Goal: Task Accomplishment & Management: Manage account settings

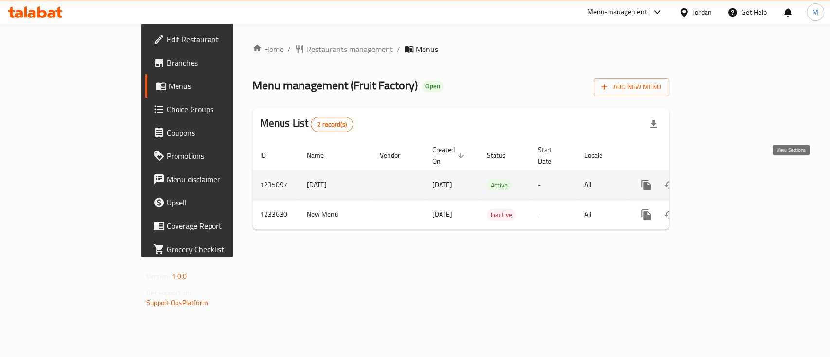
click at [721, 181] on icon "enhanced table" at bounding box center [716, 185] width 9 height 9
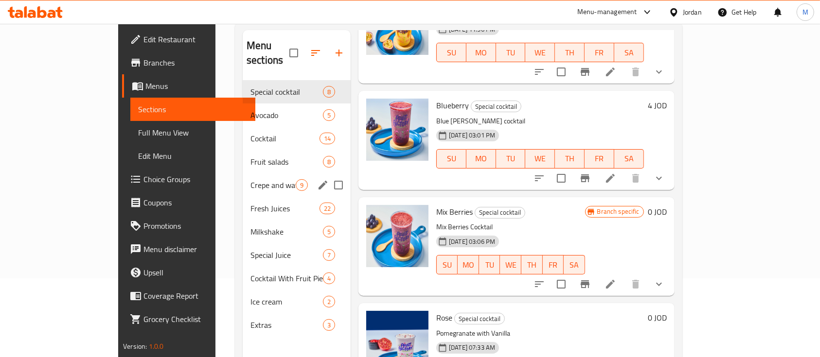
scroll to position [6, 0]
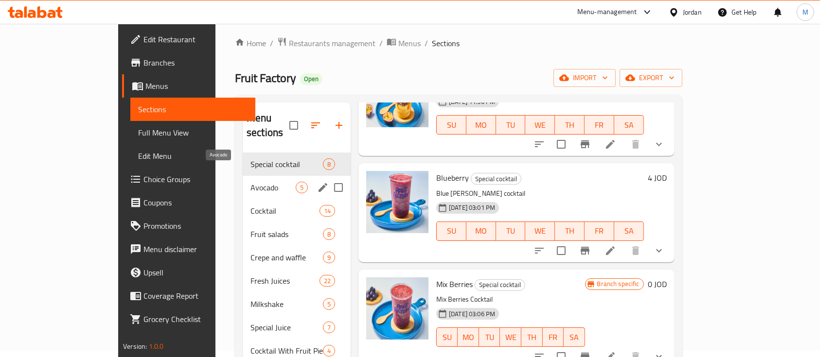
click at [250, 182] on span "Avocado" at bounding box center [272, 188] width 45 height 12
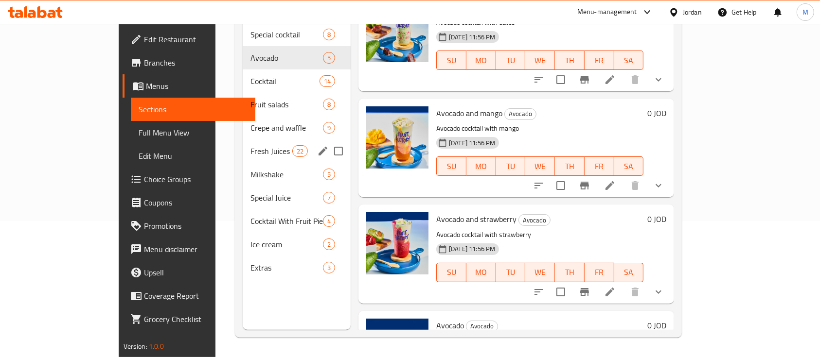
scroll to position [71, 0]
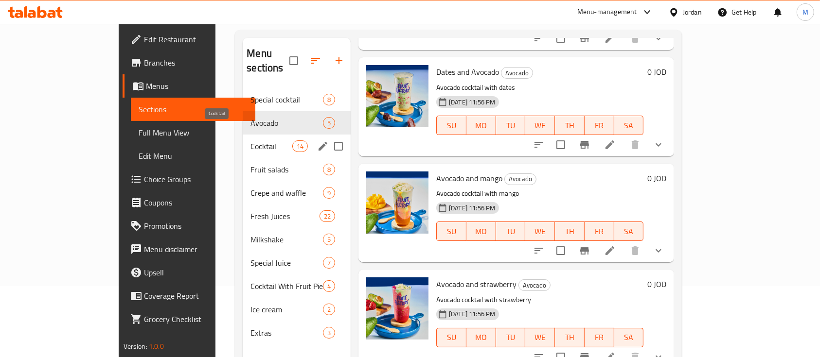
click at [250, 141] on span "Cocktail" at bounding box center [270, 147] width 41 height 12
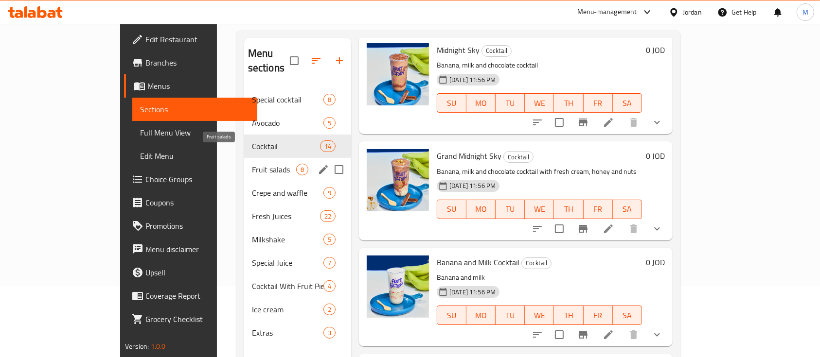
click at [252, 164] on span "Fruit salads" at bounding box center [274, 170] width 44 height 12
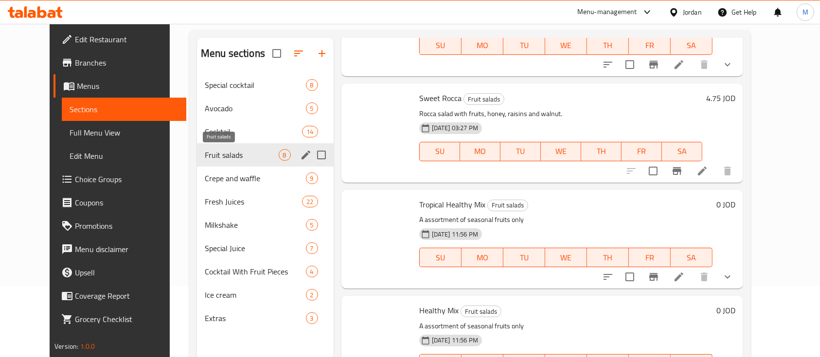
scroll to position [529, 0]
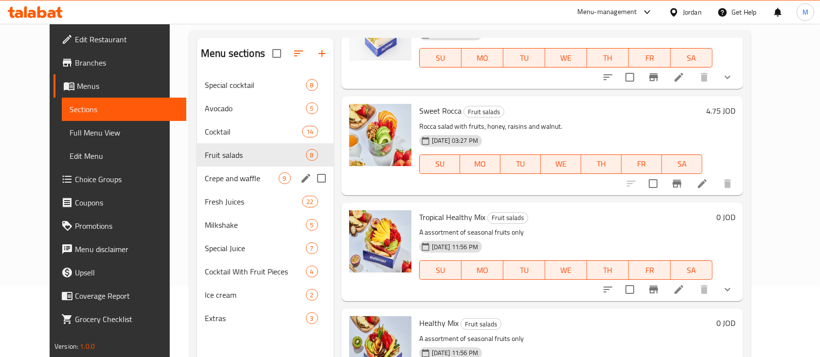
click at [213, 187] on div "Crepe and waffle 9" at bounding box center [265, 178] width 137 height 23
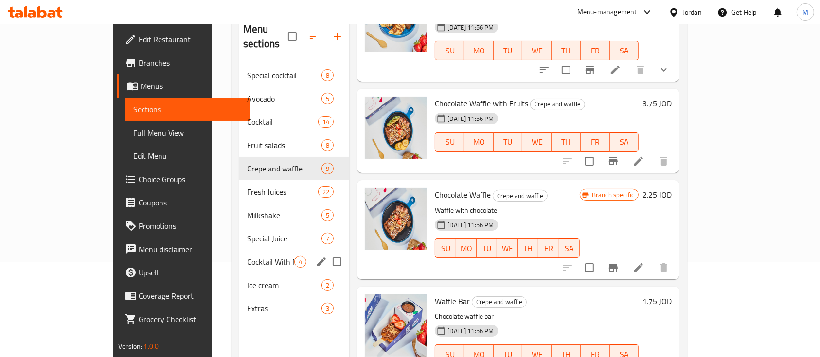
scroll to position [71, 0]
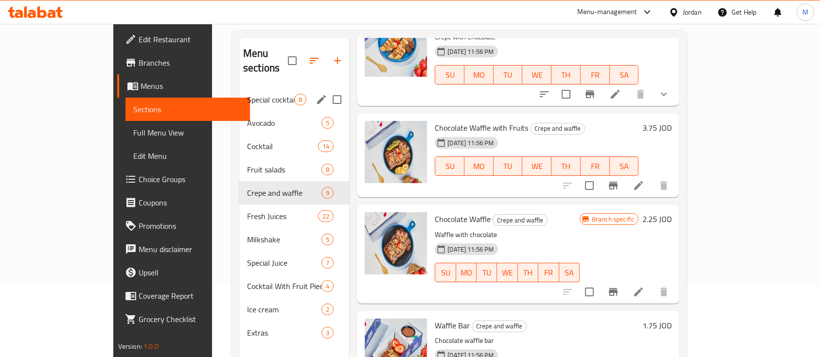
click at [239, 93] on div "Special cocktail 8" at bounding box center [294, 99] width 110 height 23
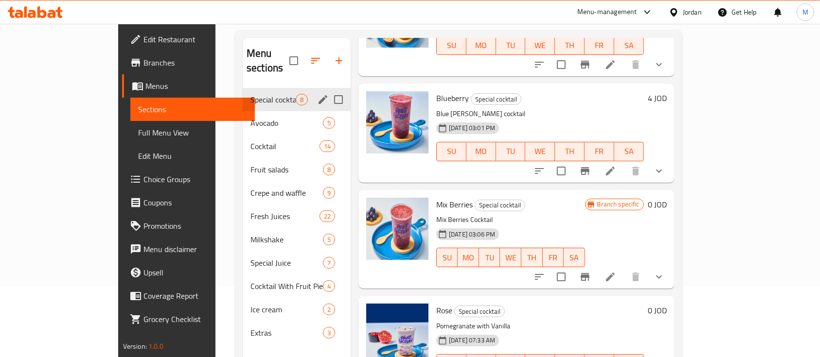
scroll to position [517, 0]
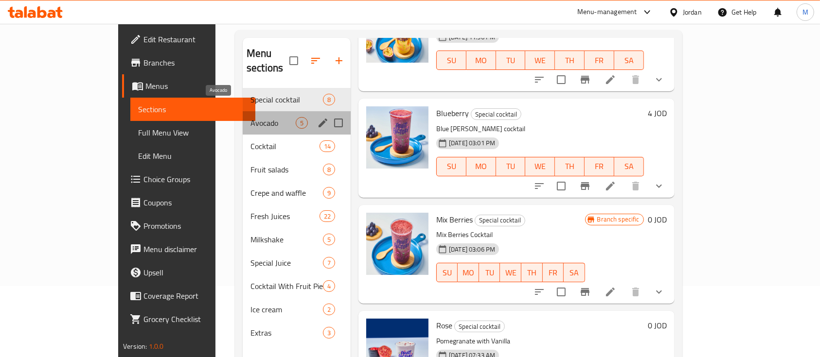
click at [250, 117] on span "Avocado" at bounding box center [272, 123] width 45 height 12
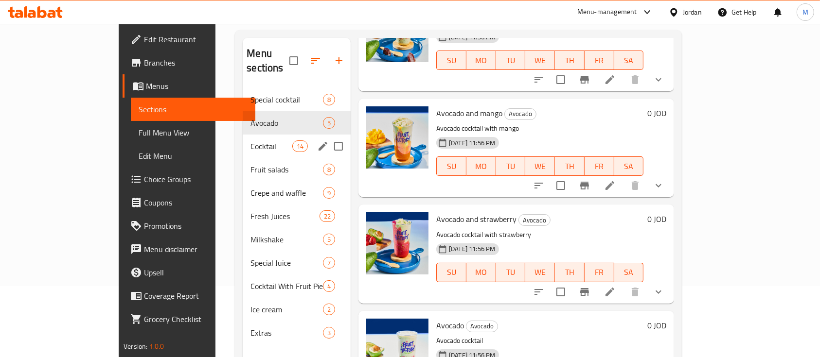
click at [243, 138] on div "Cocktail 14" at bounding box center [297, 146] width 108 height 23
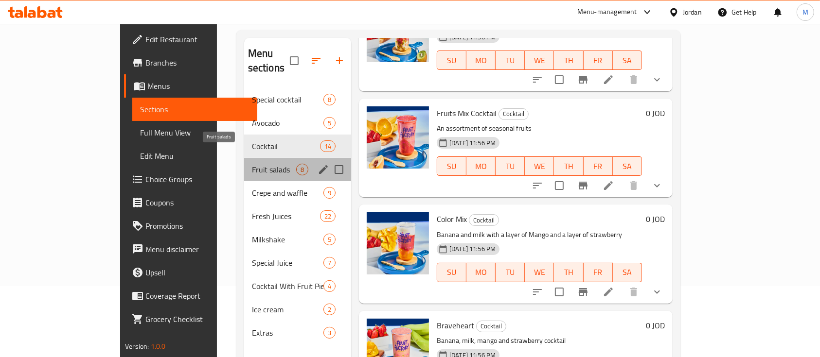
click at [252, 164] on span "Fruit salads" at bounding box center [274, 170] width 44 height 12
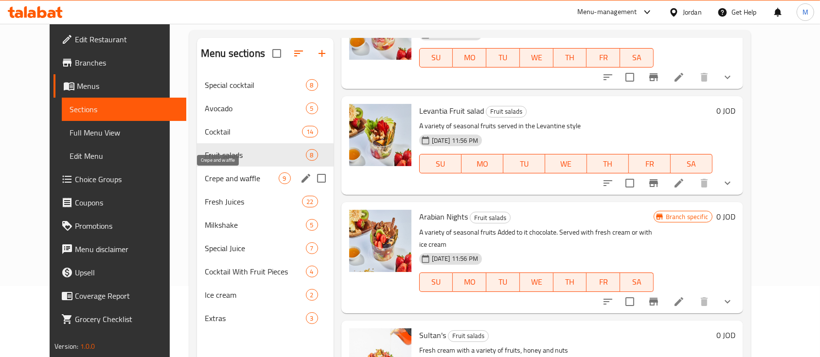
click at [221, 180] on span "Crepe and waffle" at bounding box center [242, 179] width 74 height 12
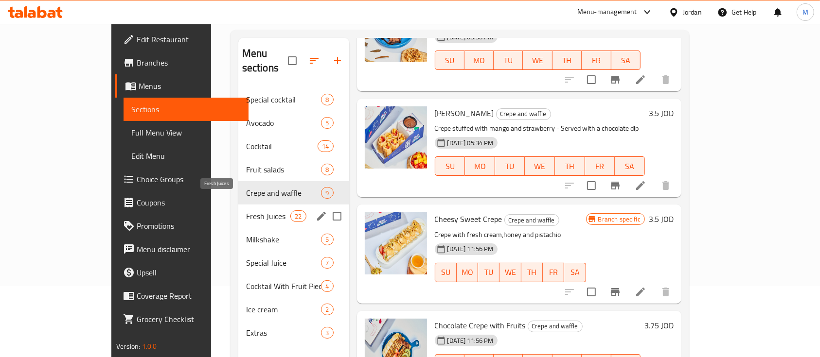
click at [246, 211] on span "Fresh Juices" at bounding box center [268, 217] width 44 height 12
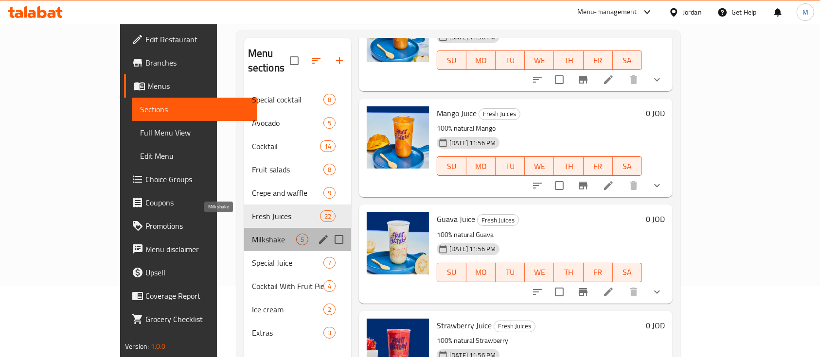
click at [252, 234] on span "Milkshake" at bounding box center [274, 240] width 44 height 12
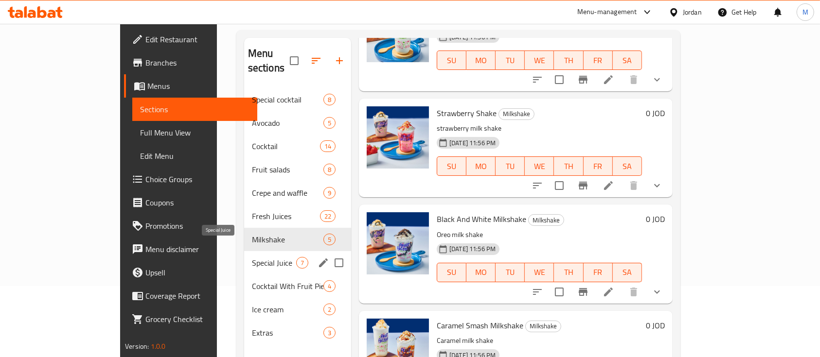
click at [252, 257] on span "Special Juice" at bounding box center [274, 263] width 44 height 12
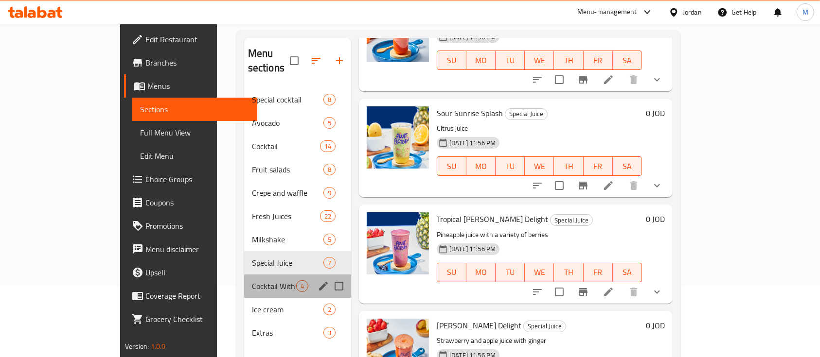
click at [244, 278] on div "Cocktail With Fruit Pieces 4" at bounding box center [297, 286] width 107 height 23
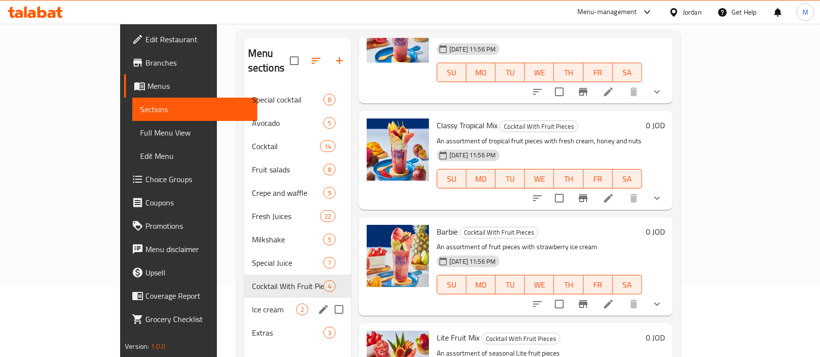
click at [244, 302] on div "Ice cream 2" at bounding box center [297, 309] width 107 height 23
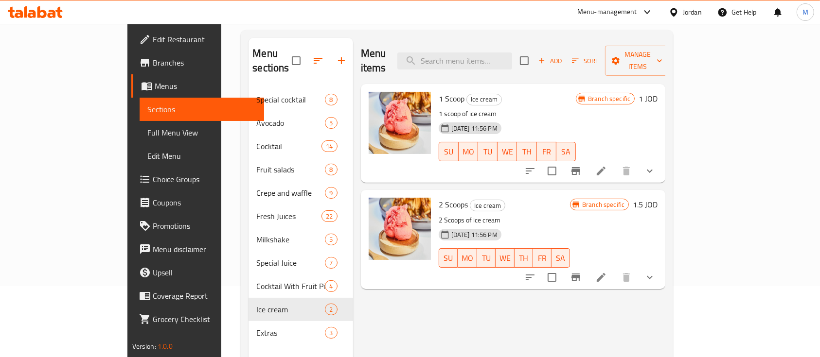
click at [258, 331] on nav "Special cocktail 8 Avocado 5 Cocktail 14 Fruit salads 8 Crepe and waffle 9 Fres…" at bounding box center [301, 216] width 104 height 265
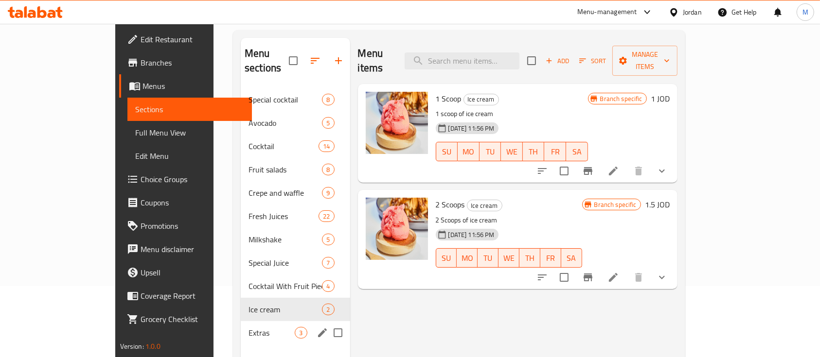
click at [249, 327] on span "Extras" at bounding box center [272, 333] width 46 height 12
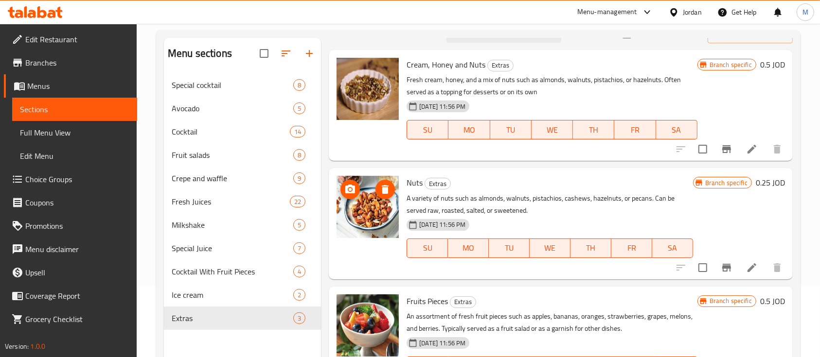
scroll to position [22, 0]
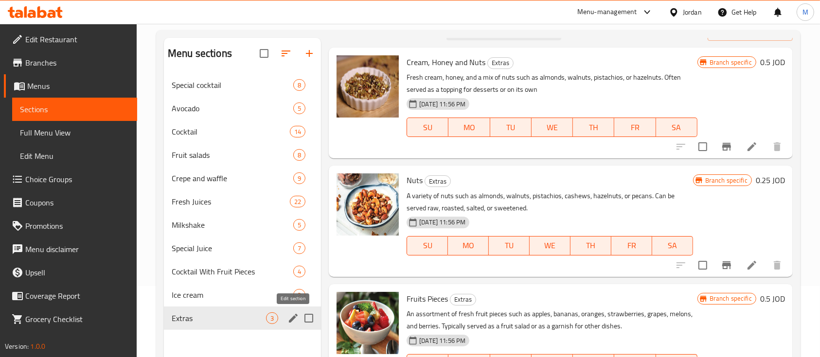
click at [291, 322] on icon "edit" at bounding box center [293, 319] width 12 height 12
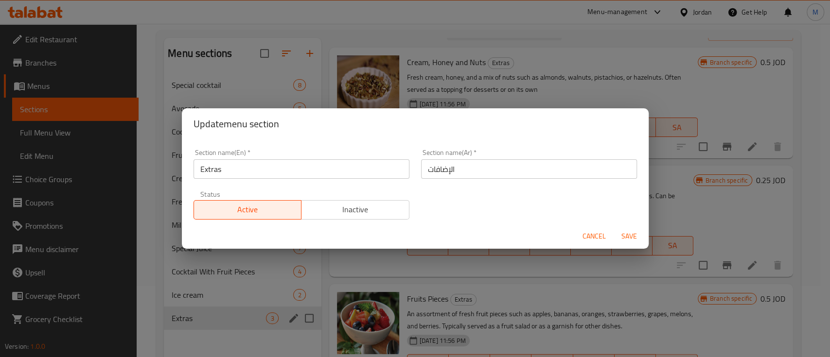
click at [359, 214] on span "Inactive" at bounding box center [355, 210] width 100 height 14
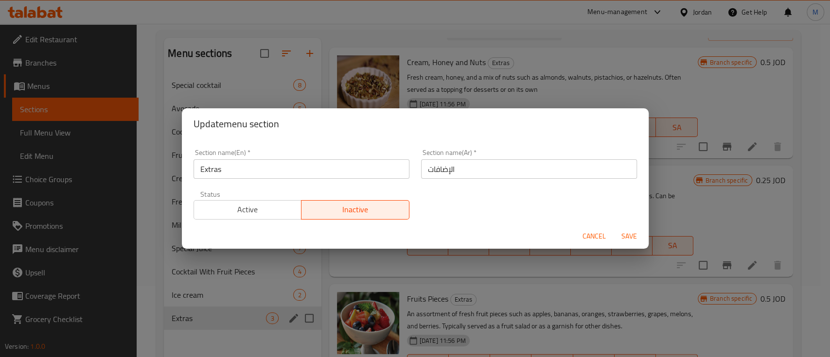
click at [636, 238] on span "Save" at bounding box center [629, 237] width 23 height 12
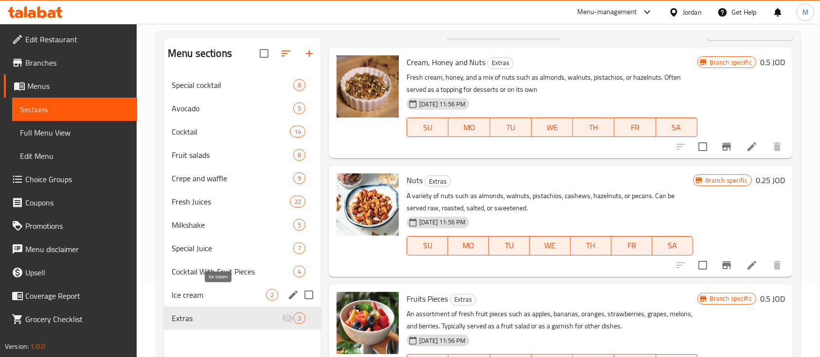
click at [207, 297] on span "Ice cream" at bounding box center [219, 295] width 94 height 12
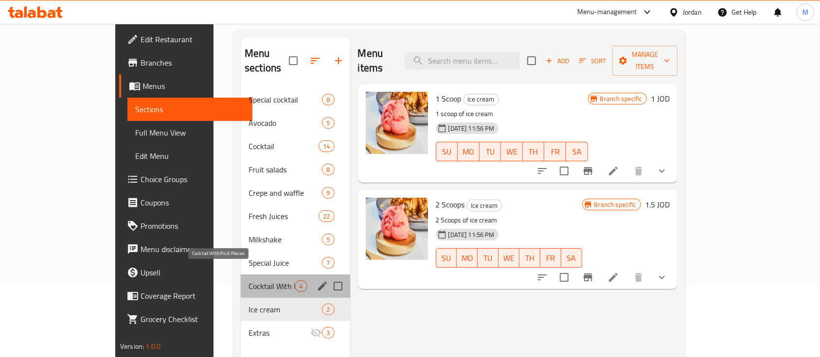
click at [249, 281] on span "Cocktail With Fruit Pieces" at bounding box center [272, 287] width 46 height 12
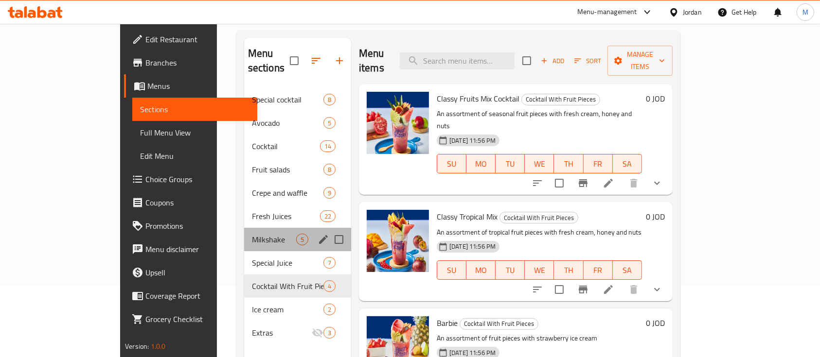
click at [244, 228] on div "Milkshake 5" at bounding box center [297, 239] width 107 height 23
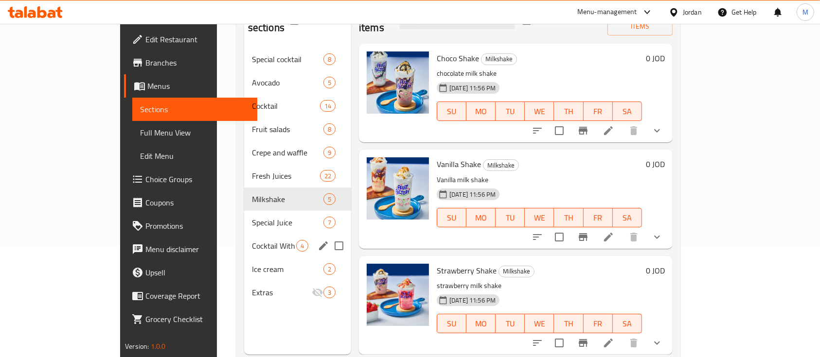
scroll to position [136, 0]
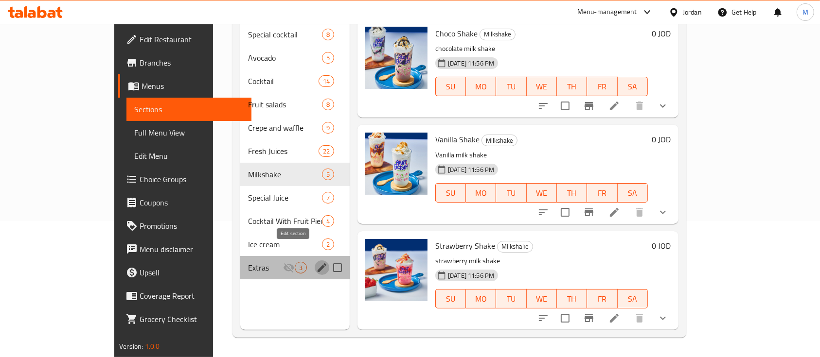
click at [316, 262] on icon "edit" at bounding box center [322, 268] width 12 height 12
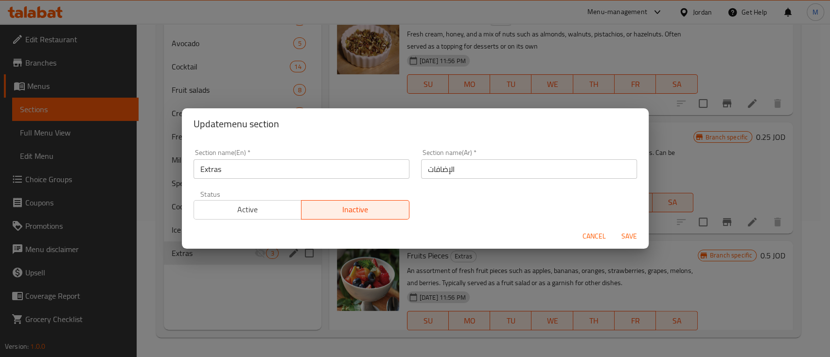
click at [251, 220] on div "Status Active Inactive" at bounding box center [302, 205] width 228 height 41
click at [251, 213] on span "Active" at bounding box center [248, 210] width 100 height 14
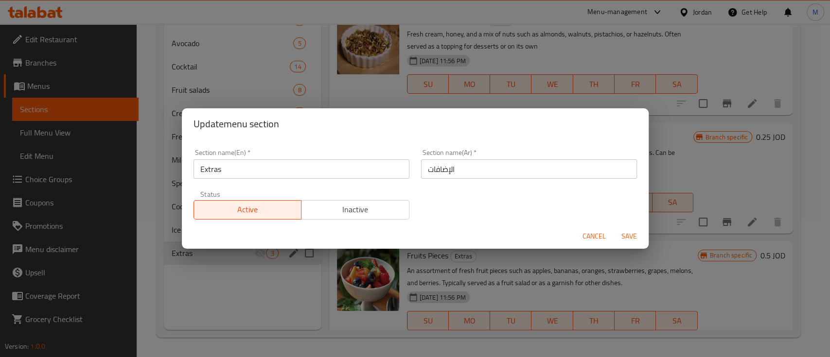
click at [621, 238] on span "Save" at bounding box center [629, 237] width 23 height 12
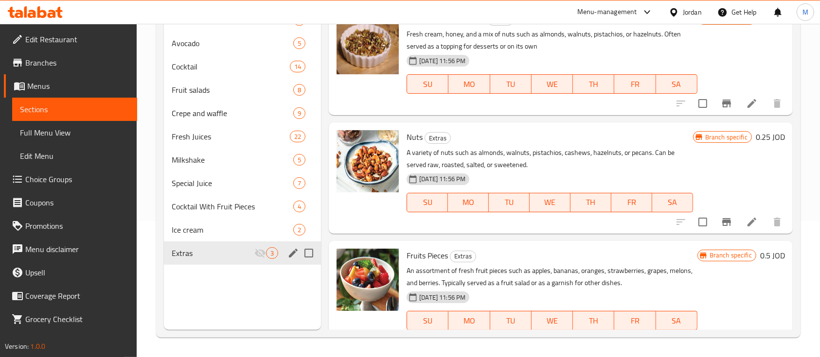
click at [285, 253] on div "Extras 3" at bounding box center [242, 253] width 157 height 23
click at [291, 255] on icon "edit" at bounding box center [293, 253] width 9 height 9
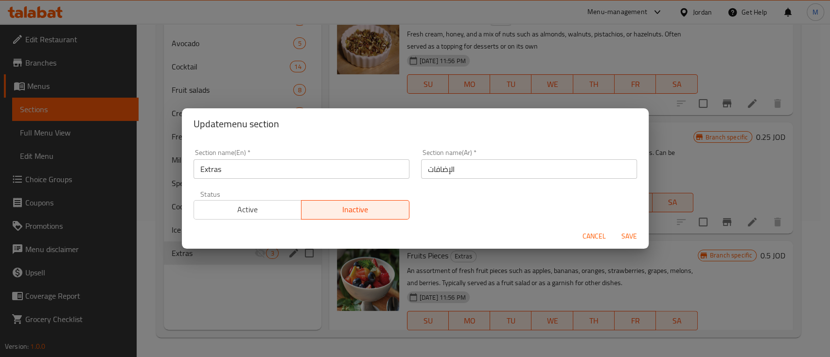
click at [582, 235] on button "Cancel" at bounding box center [594, 237] width 31 height 18
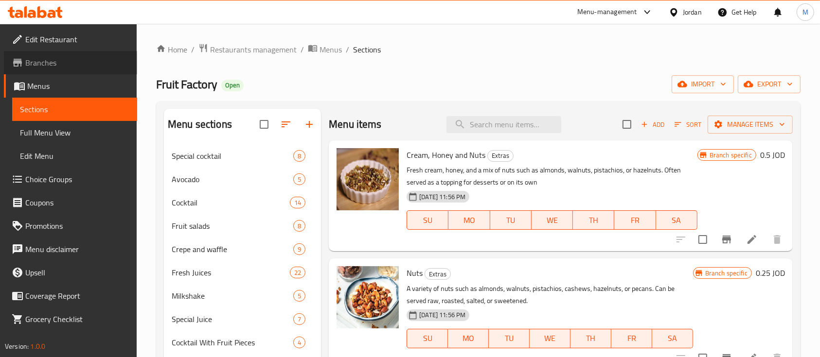
click at [80, 65] on span "Branches" at bounding box center [77, 63] width 104 height 12
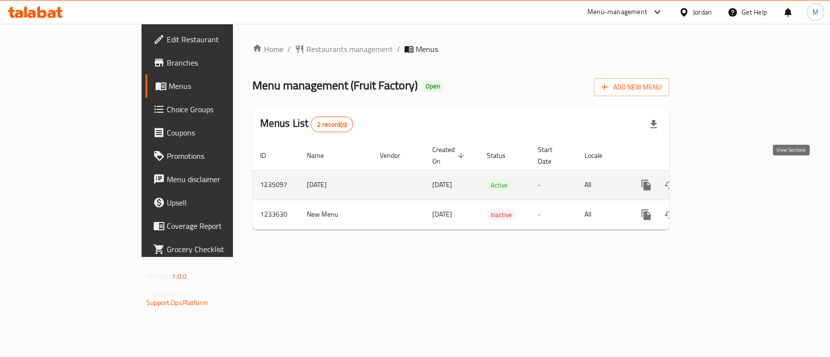
click at [722, 179] on icon "enhanced table" at bounding box center [717, 185] width 12 height 12
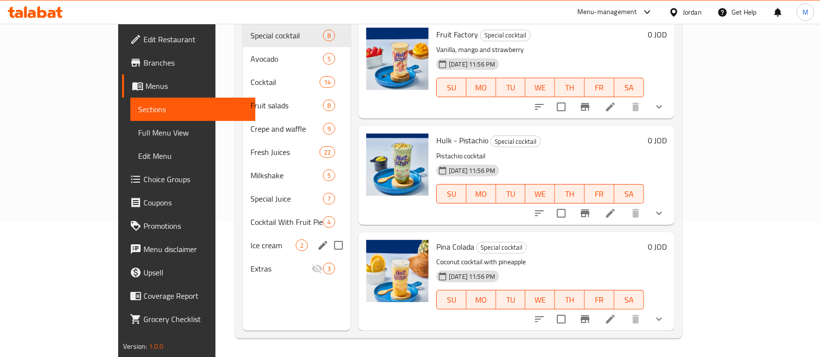
scroll to position [136, 0]
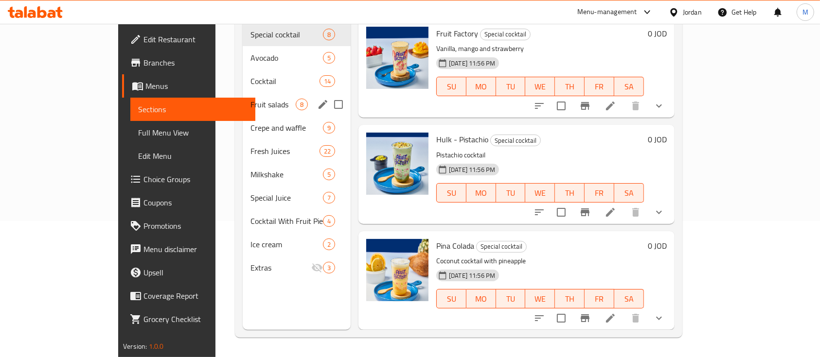
click at [250, 99] on span "Fruit salads" at bounding box center [272, 105] width 45 height 12
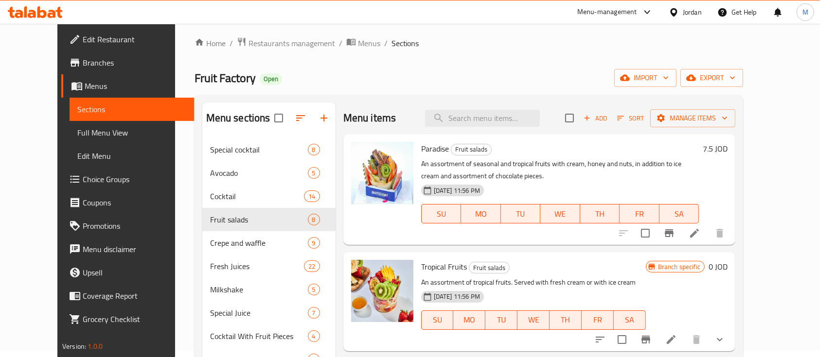
click at [83, 59] on span "Branches" at bounding box center [135, 63] width 104 height 12
